Goal: Task Accomplishment & Management: Complete application form

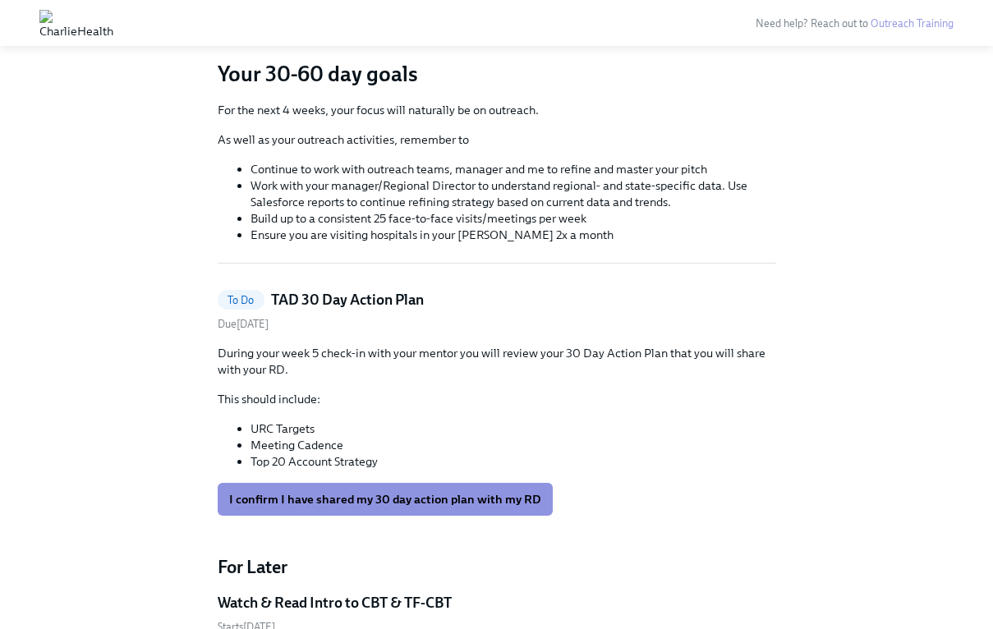
scroll to position [123, 0]
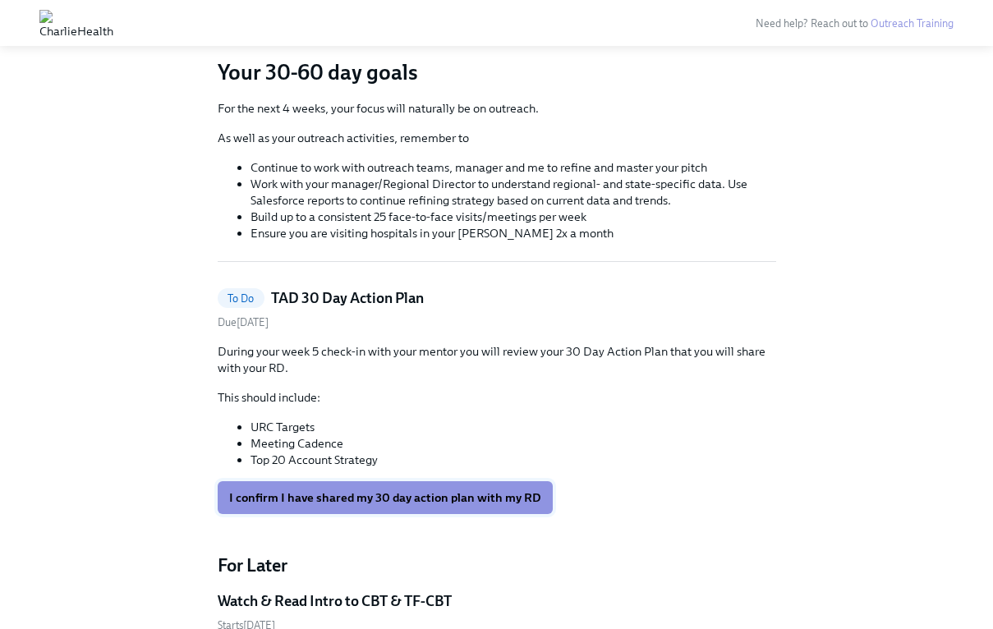
click at [505, 509] on button "I confirm I have shared my 30 day action plan with my RD" at bounding box center [385, 498] width 335 height 33
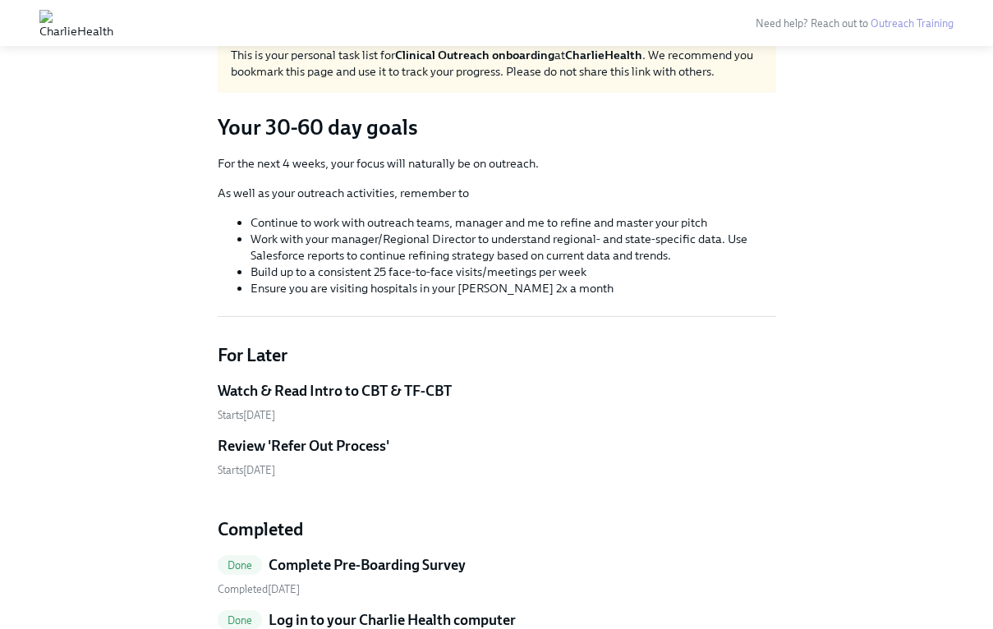
scroll to position [69, 0]
